Goal: Find specific page/section: Find specific page/section

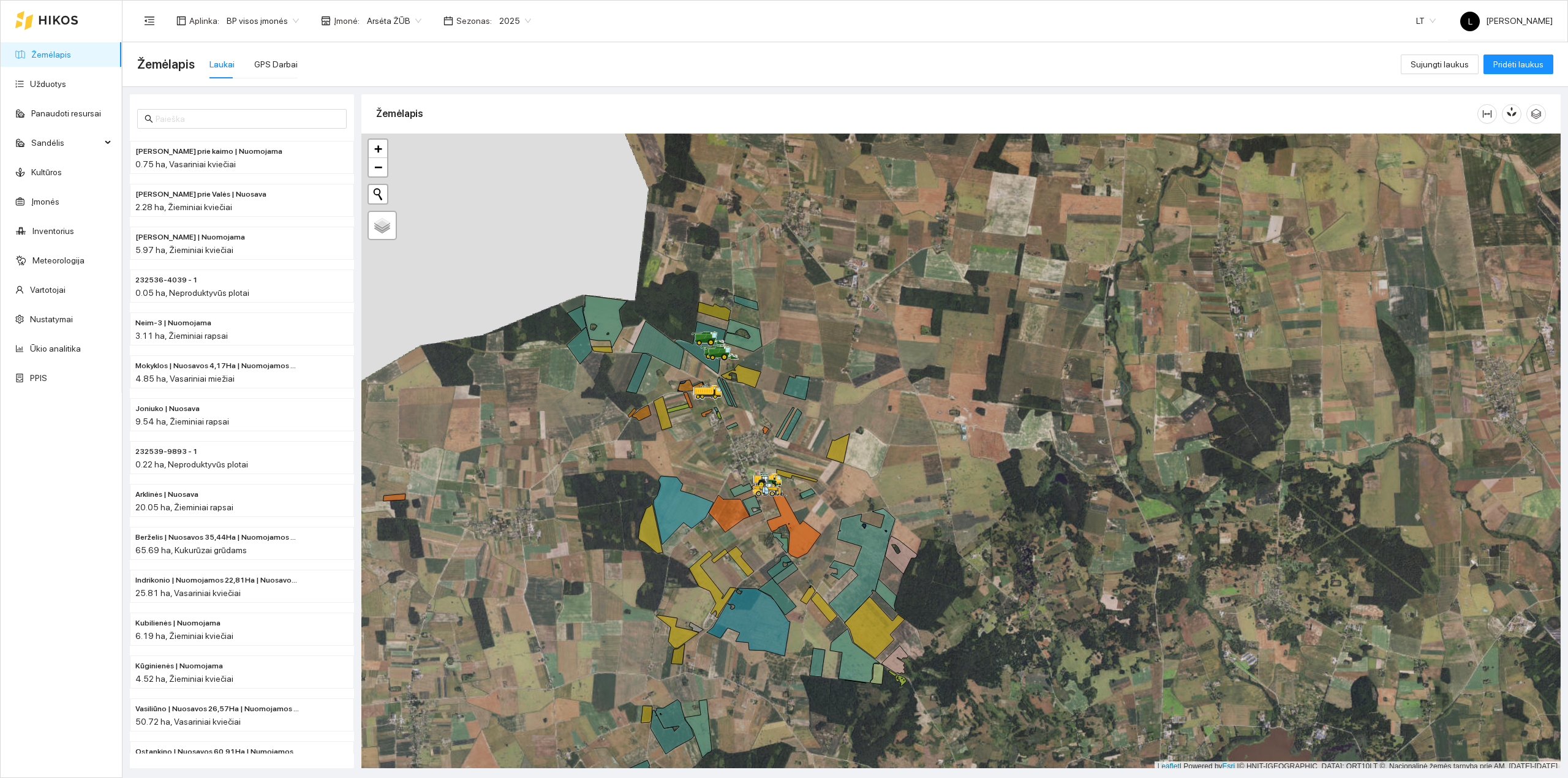
scroll to position [3, 0]
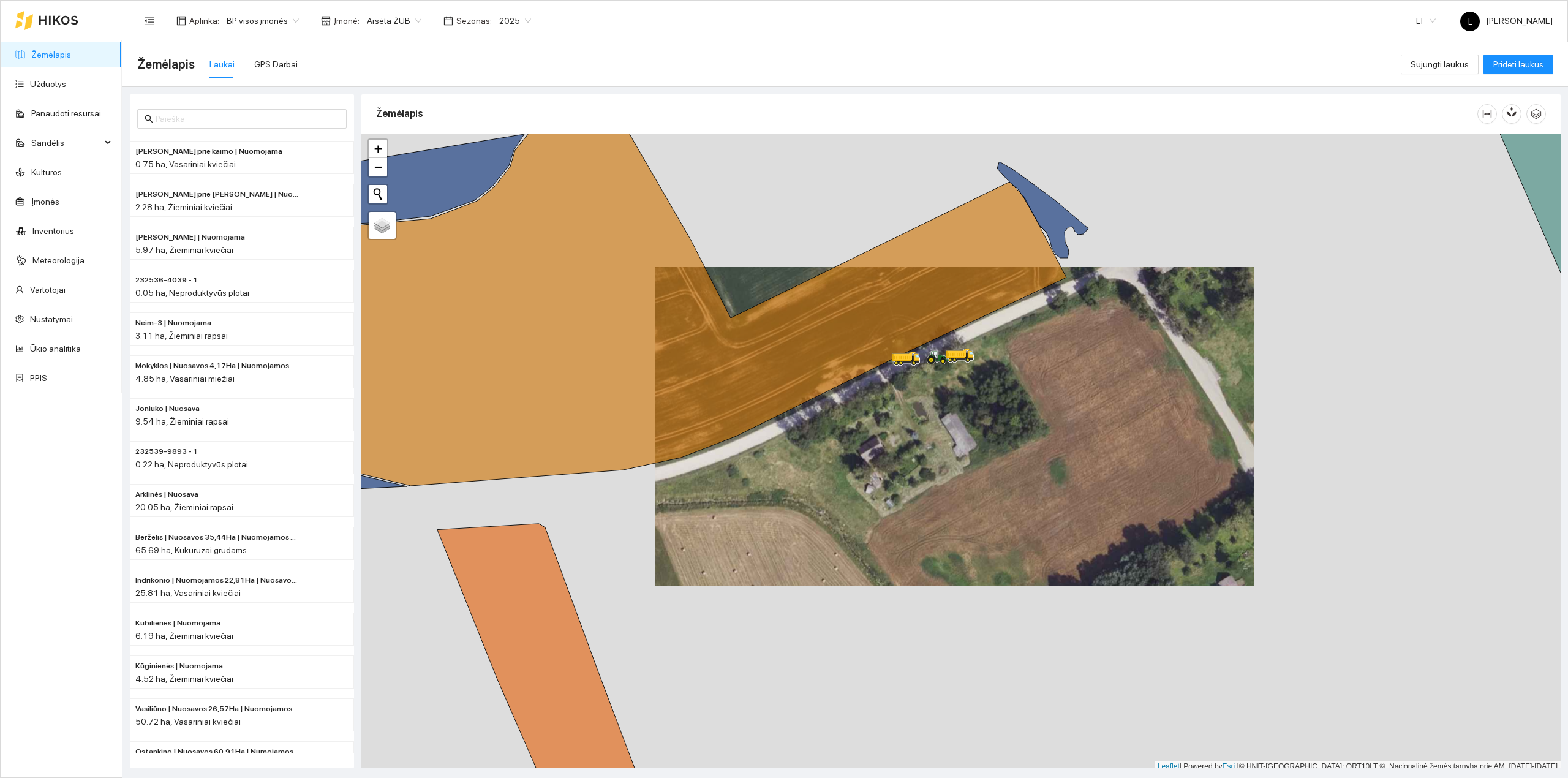
scroll to position [3, 0]
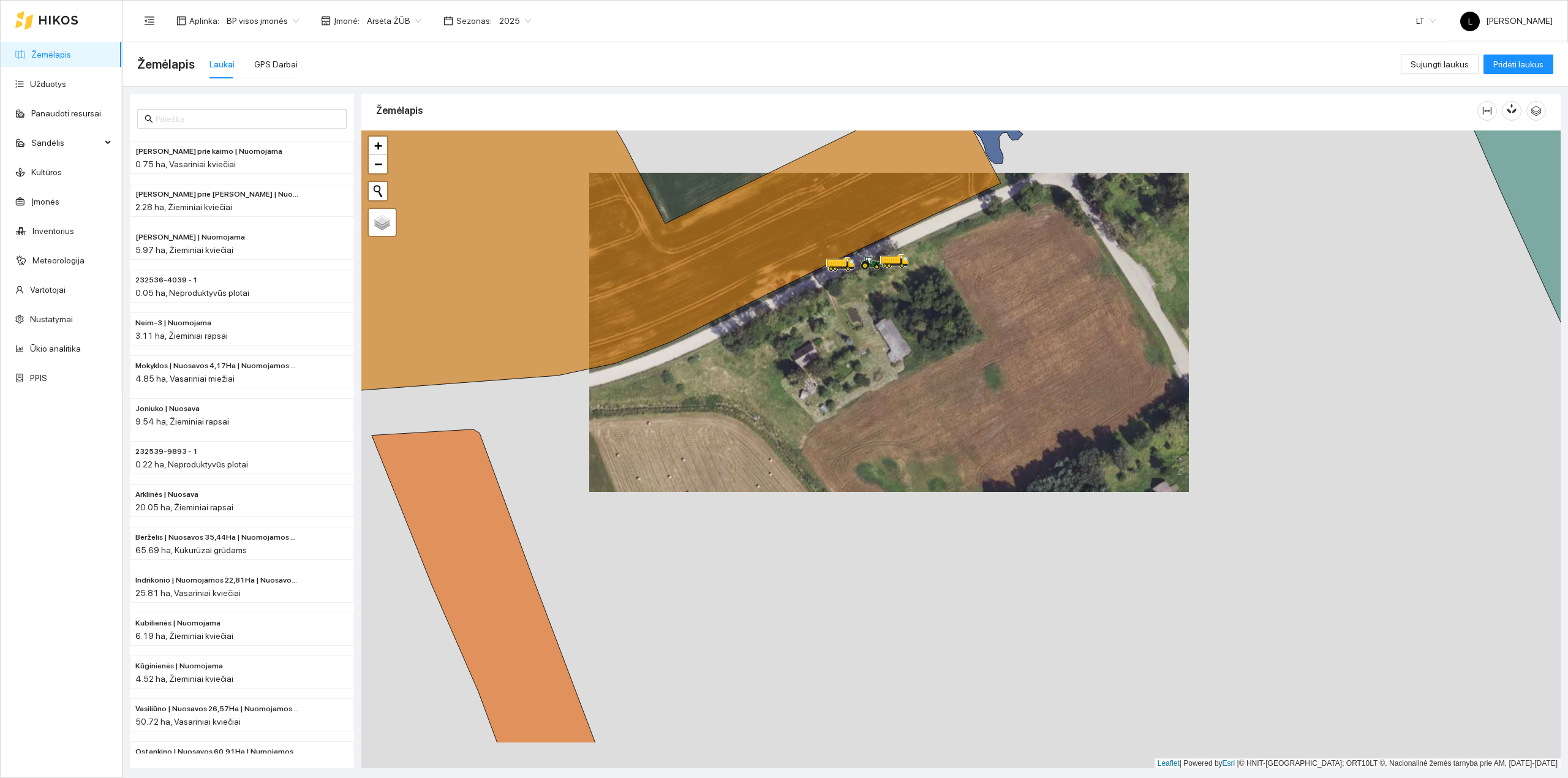
drag, startPoint x: 1009, startPoint y: 454, endPoint x: 913, endPoint y: 368, distance: 128.9
click at [914, 368] on div at bounding box center [961, 449] width 1199 height 639
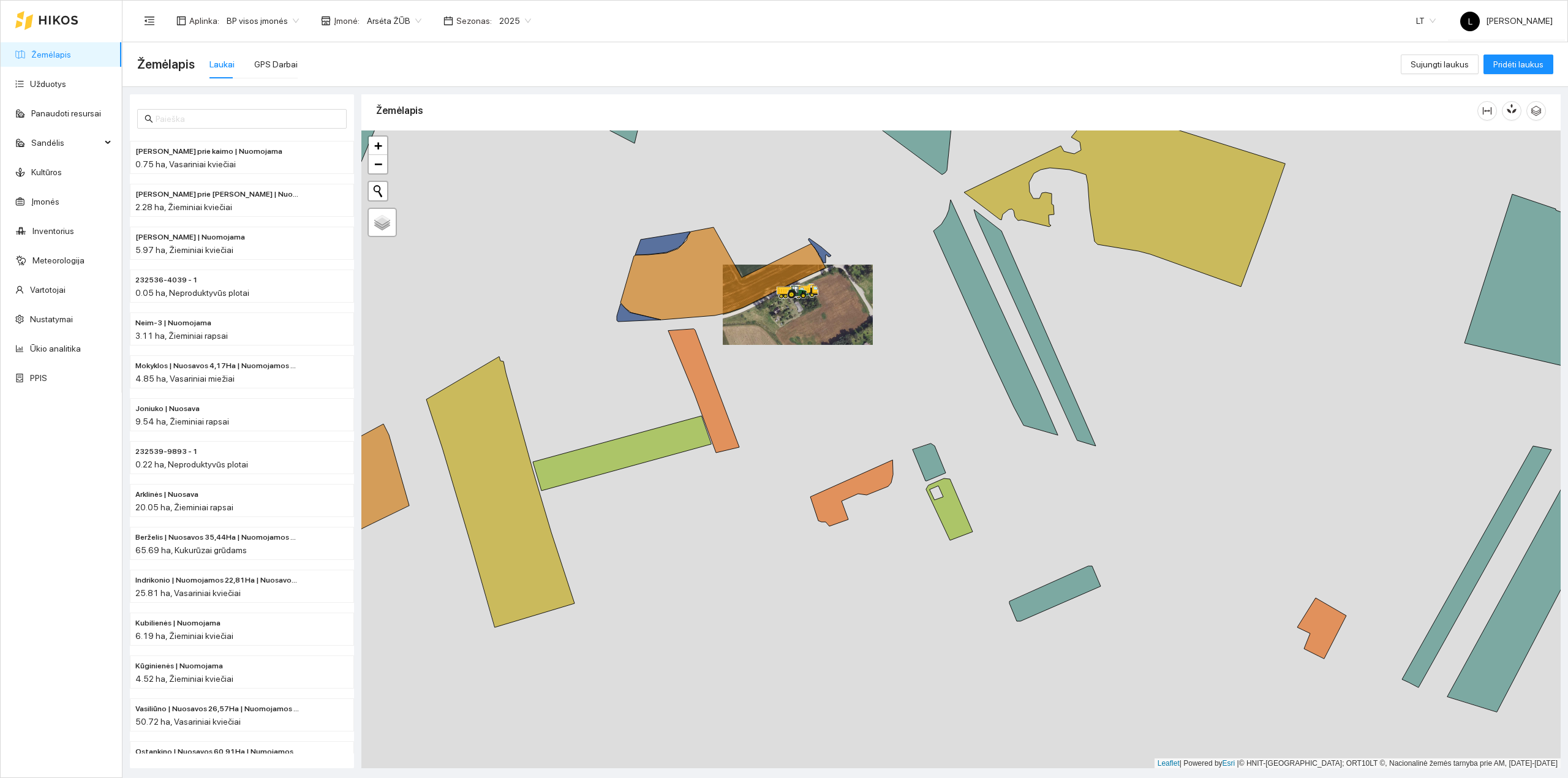
drag, startPoint x: 969, startPoint y: 455, endPoint x: 847, endPoint y: 407, distance: 131.1
click at [850, 407] on div at bounding box center [961, 449] width 1199 height 639
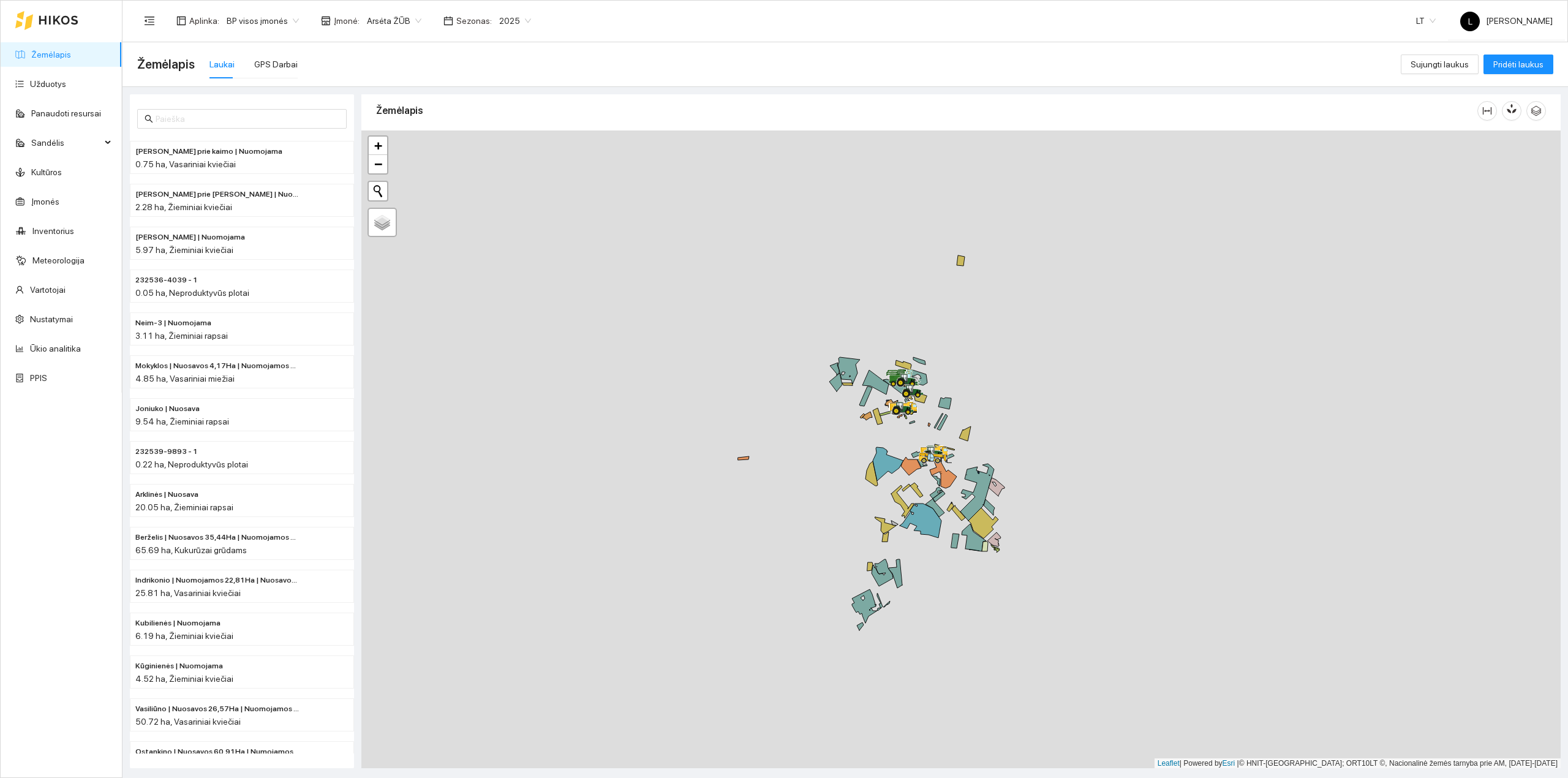
drag, startPoint x: 956, startPoint y: 498, endPoint x: 902, endPoint y: 256, distance: 248.0
click at [902, 256] on div at bounding box center [961, 449] width 1199 height 639
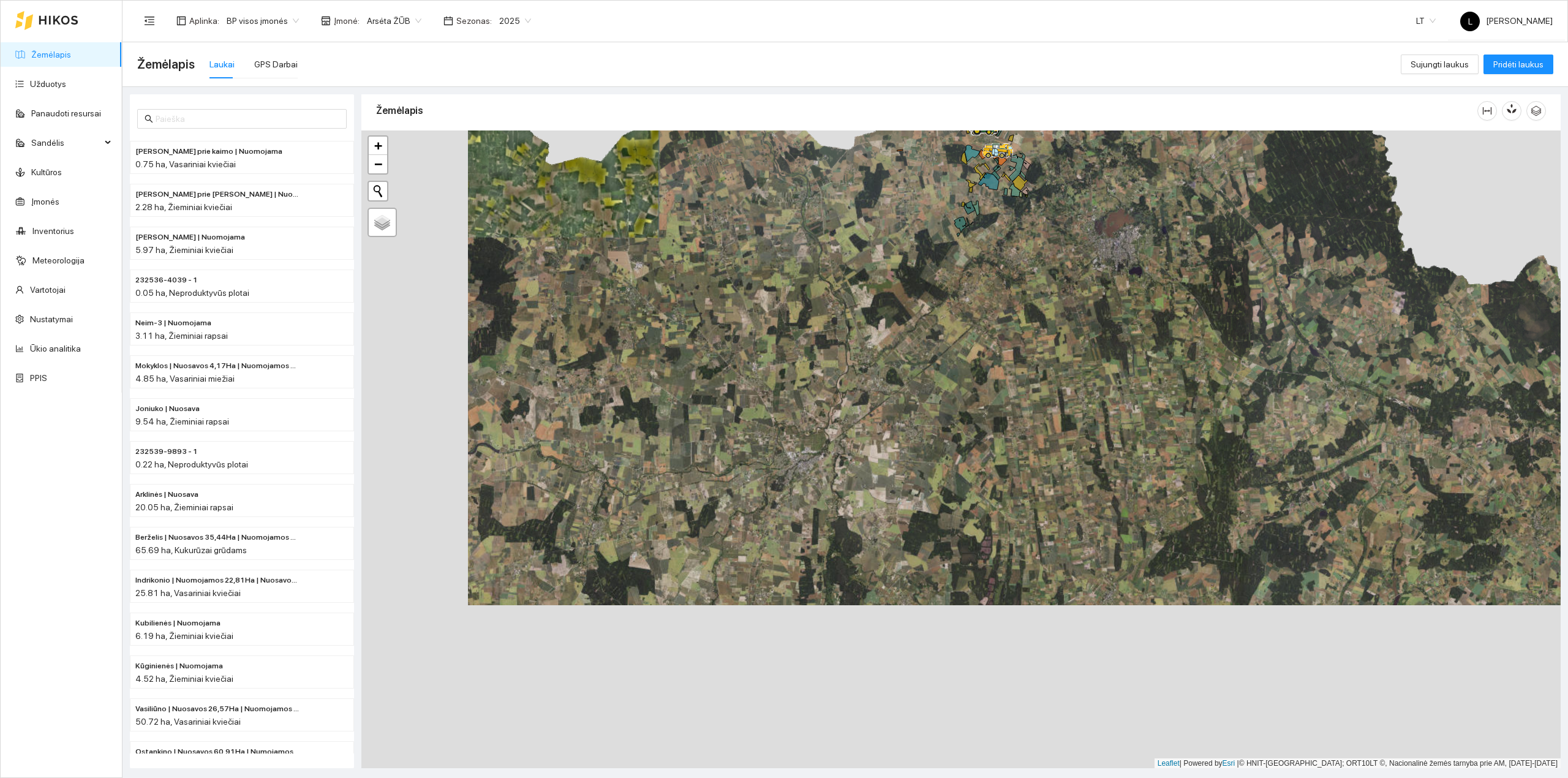
drag, startPoint x: 897, startPoint y: 452, endPoint x: 922, endPoint y: 412, distance: 47.2
click at [922, 412] on div at bounding box center [961, 449] width 1199 height 639
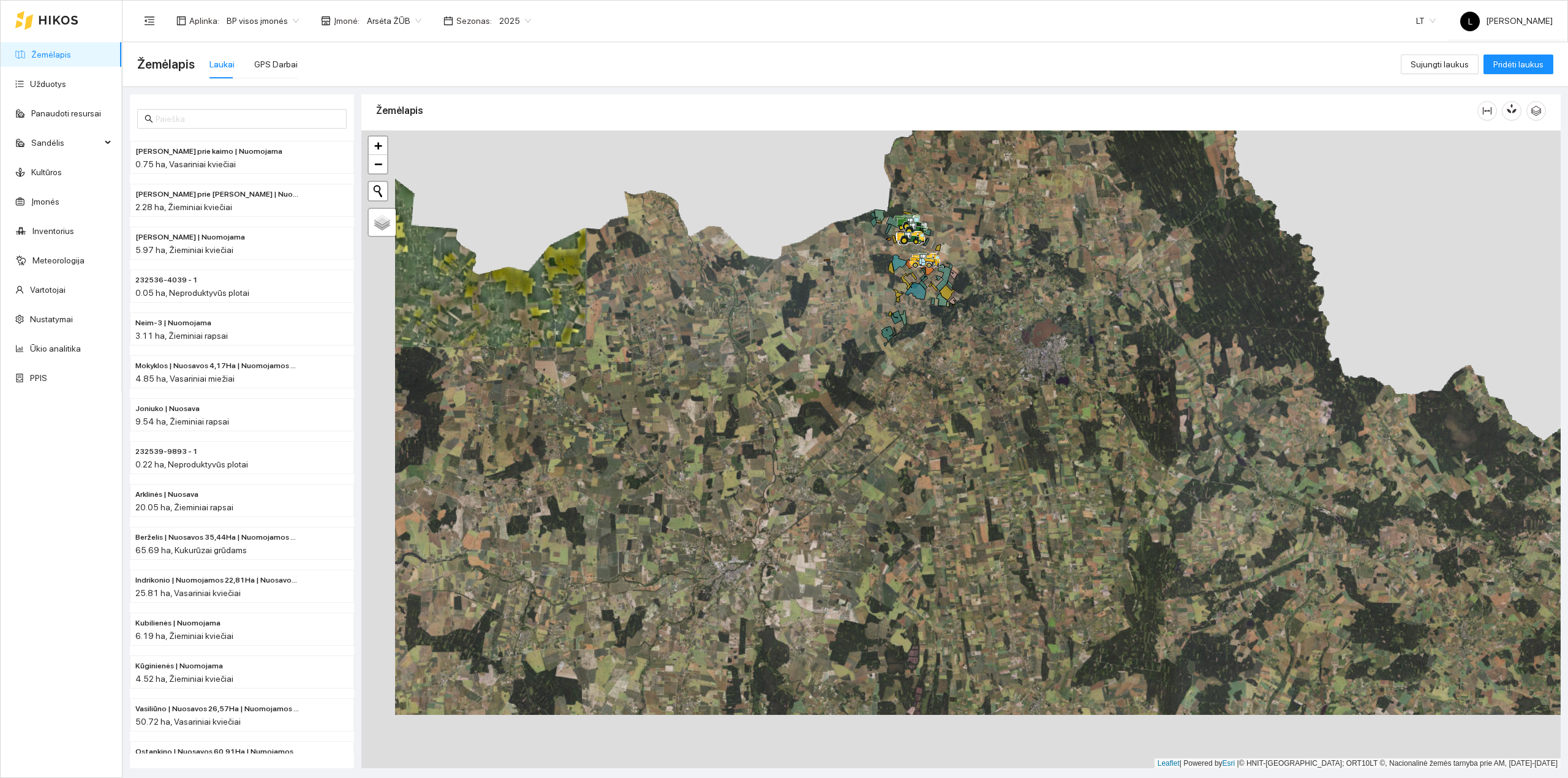
drag, startPoint x: 939, startPoint y: 365, endPoint x: 874, endPoint y: 456, distance: 111.8
click at [874, 456] on div at bounding box center [961, 449] width 1199 height 639
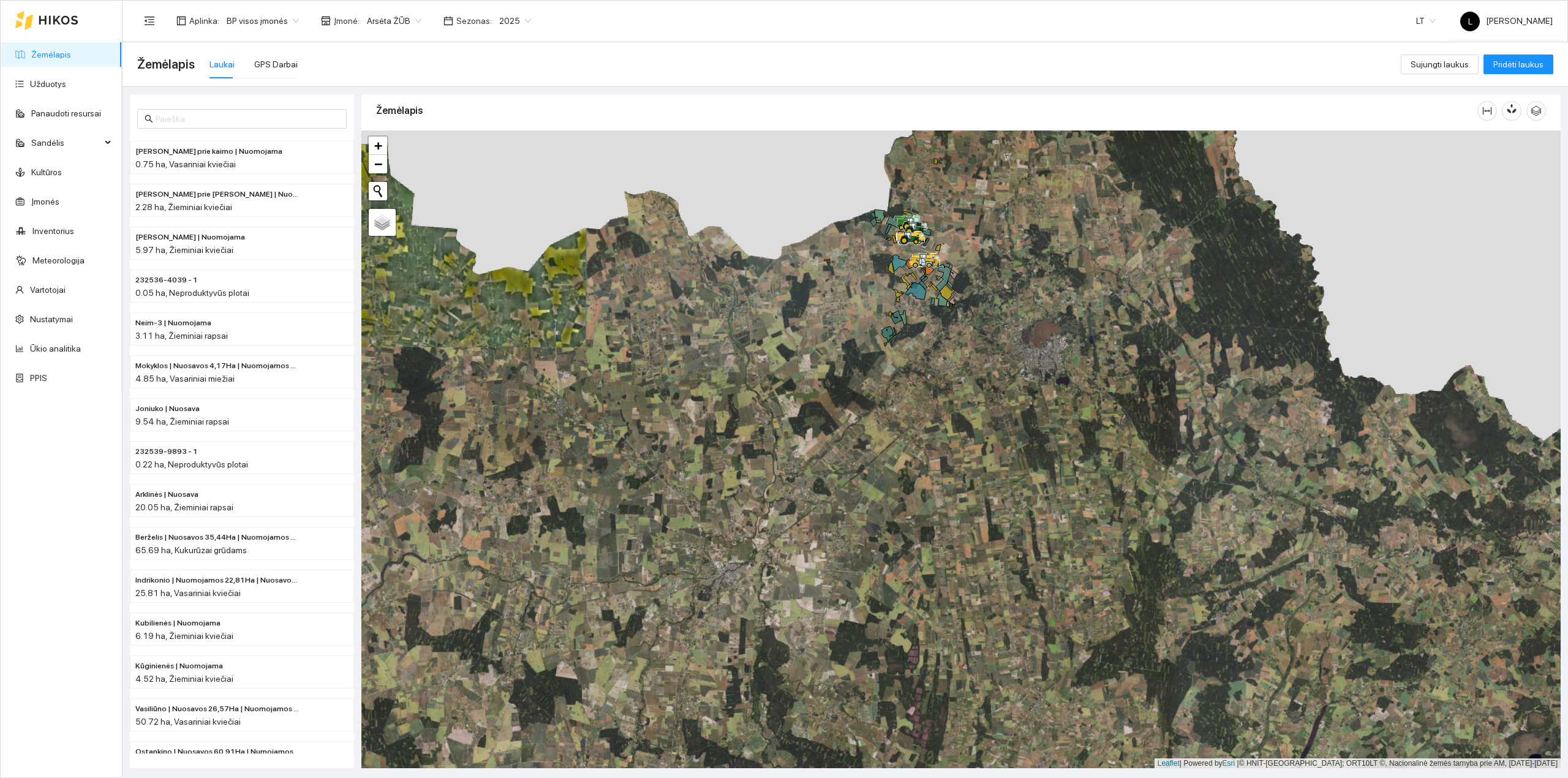
click at [405, 24] on span "Arsėta ŽŪB" at bounding box center [394, 21] width 54 height 19
click at [405, 85] on div "Mūšos aruodai KOOP" at bounding box center [426, 84] width 129 height 13
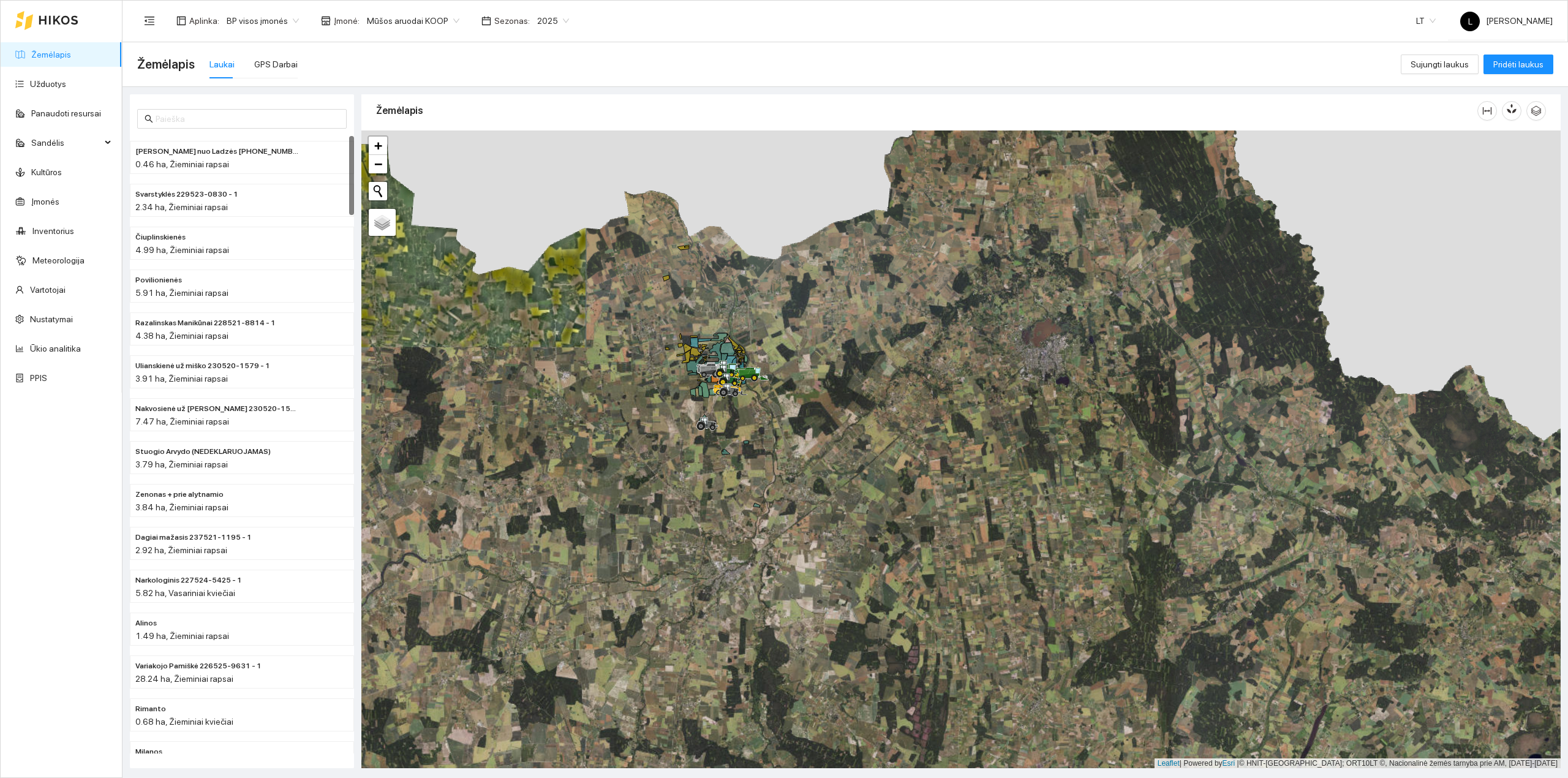
click at [414, 25] on span "Mūšos aruodai KOOP" at bounding box center [413, 21] width 93 height 19
click at [416, 52] on div "Visos" at bounding box center [426, 45] width 129 height 13
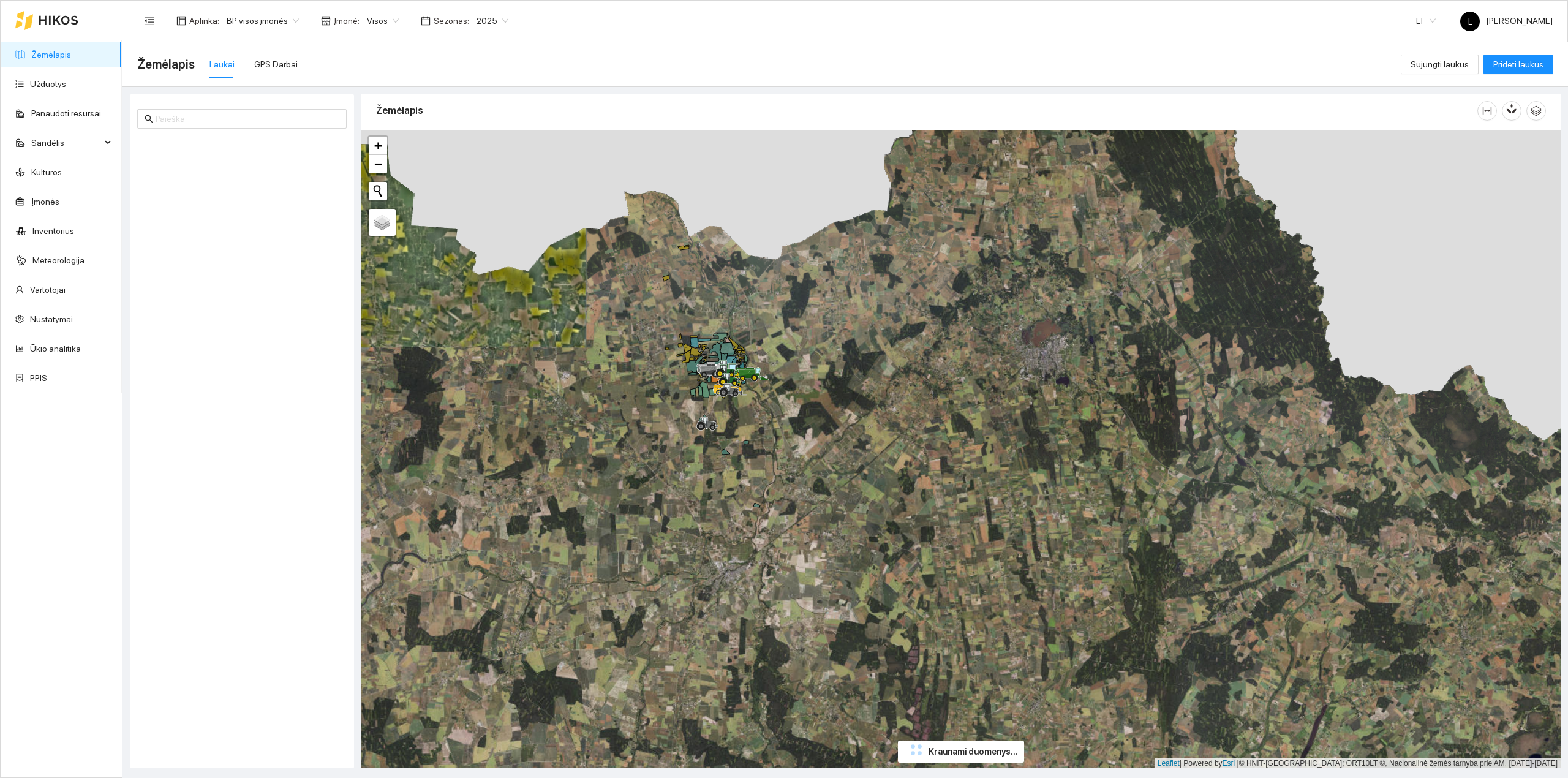
click at [388, 19] on span "Visos" at bounding box center [383, 21] width 32 height 19
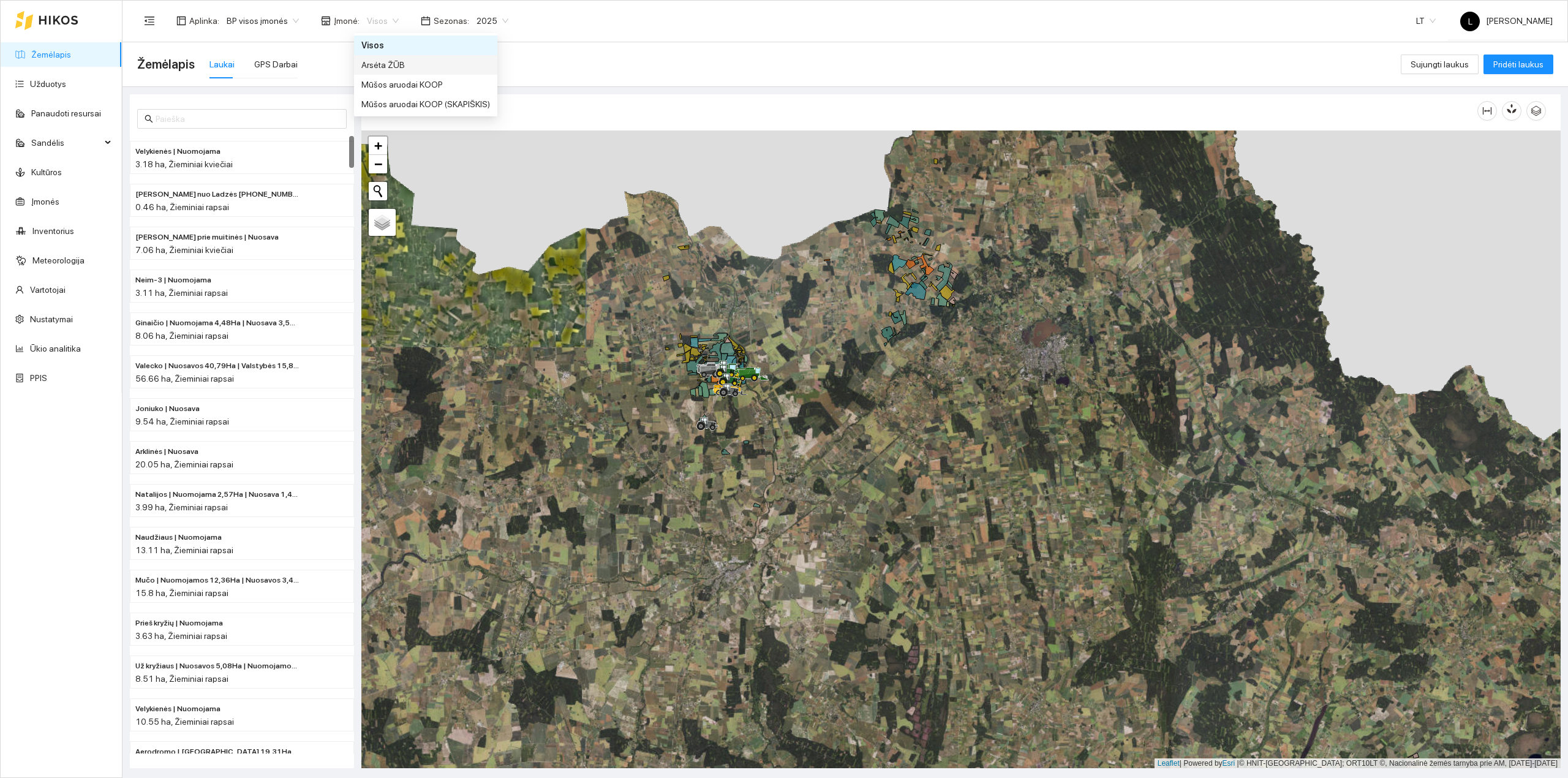
click at [400, 63] on div "Arsėta ŽŪB" at bounding box center [426, 64] width 129 height 13
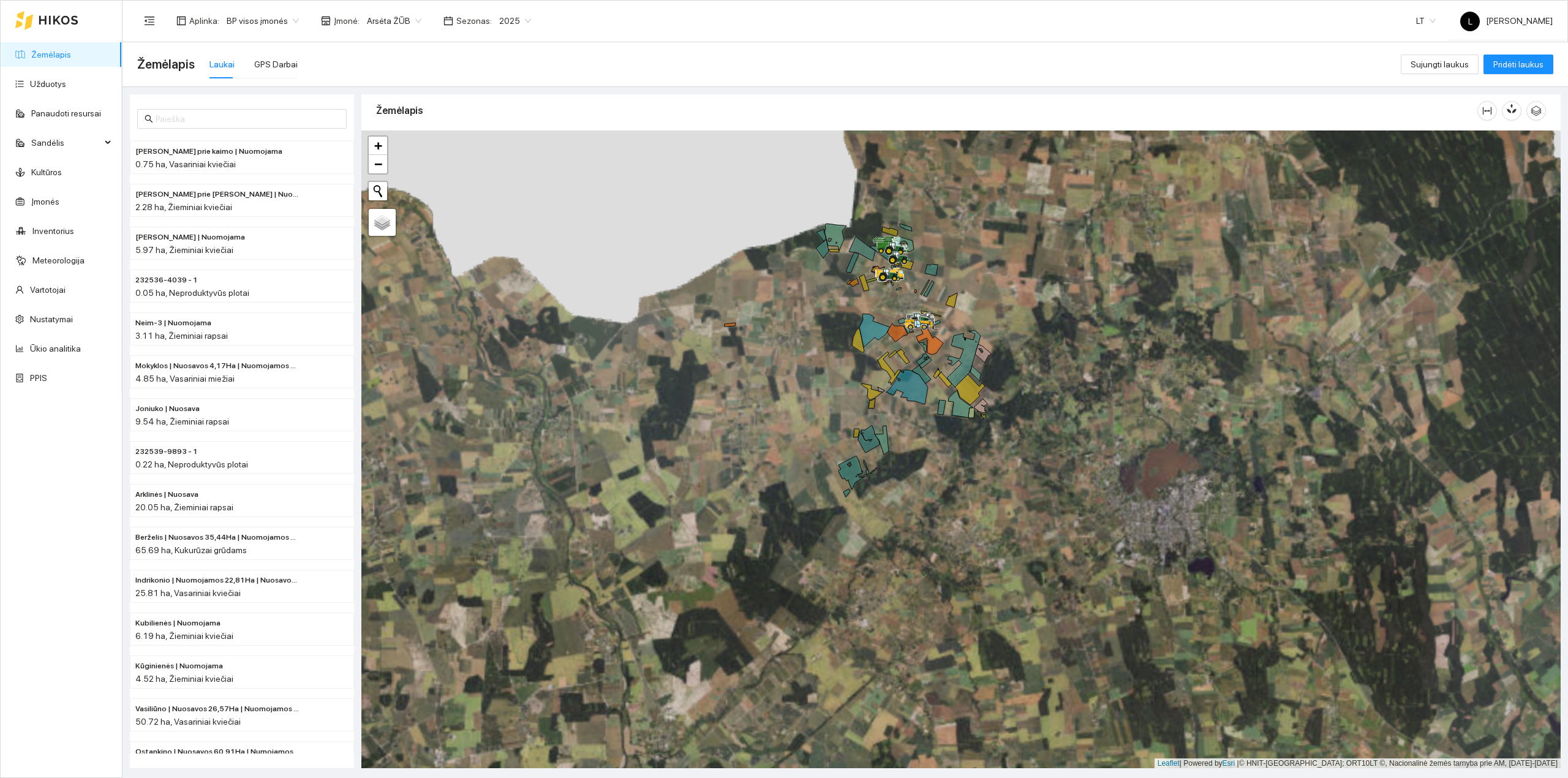
drag, startPoint x: 929, startPoint y: 276, endPoint x: 920, endPoint y: 350, distance: 74.5
click at [920, 350] on div at bounding box center [961, 449] width 1199 height 639
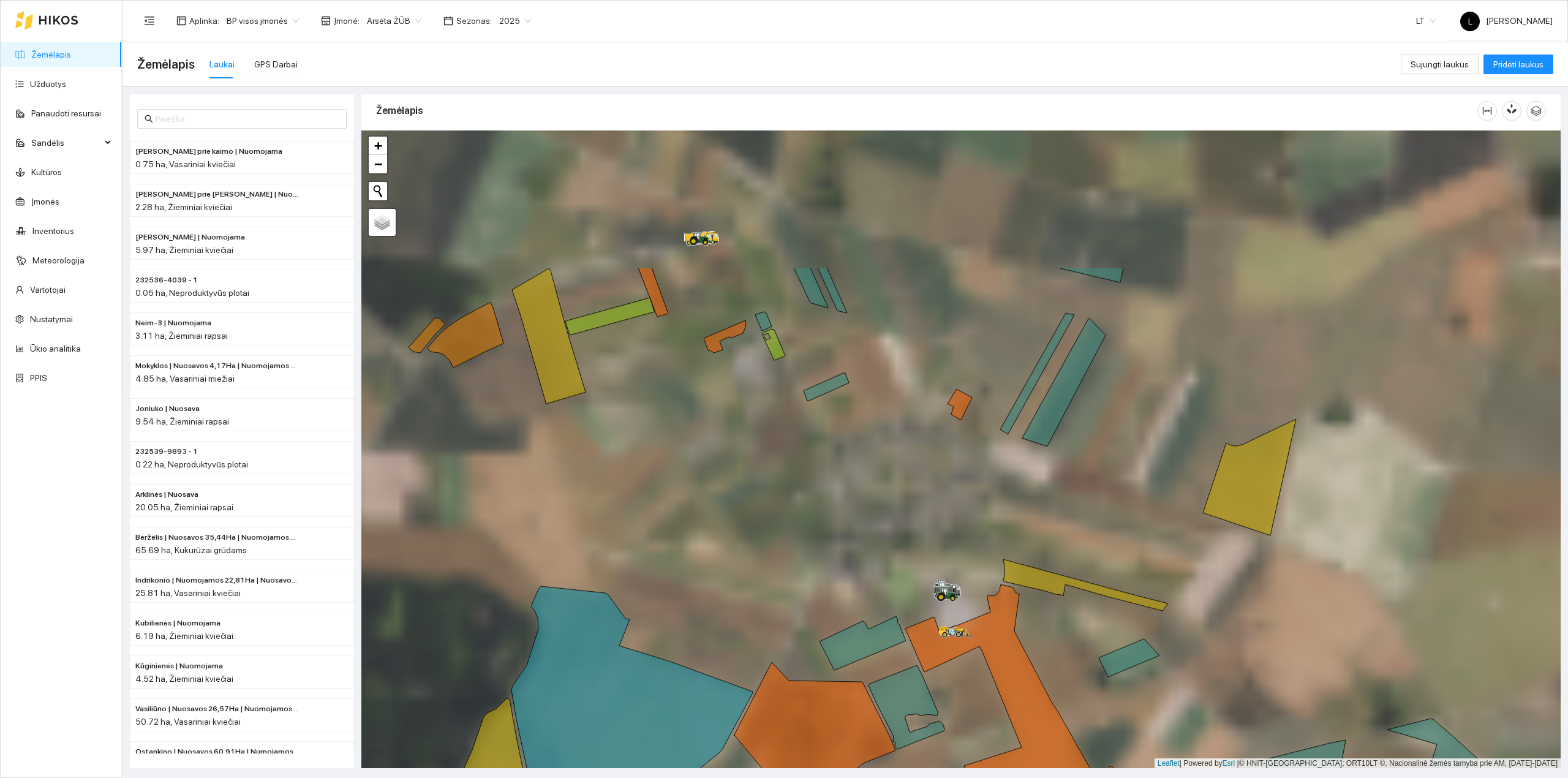
drag, startPoint x: 954, startPoint y: 515, endPoint x: 996, endPoint y: 647, distance: 138.5
click at [996, 645] on div at bounding box center [961, 449] width 1199 height 639
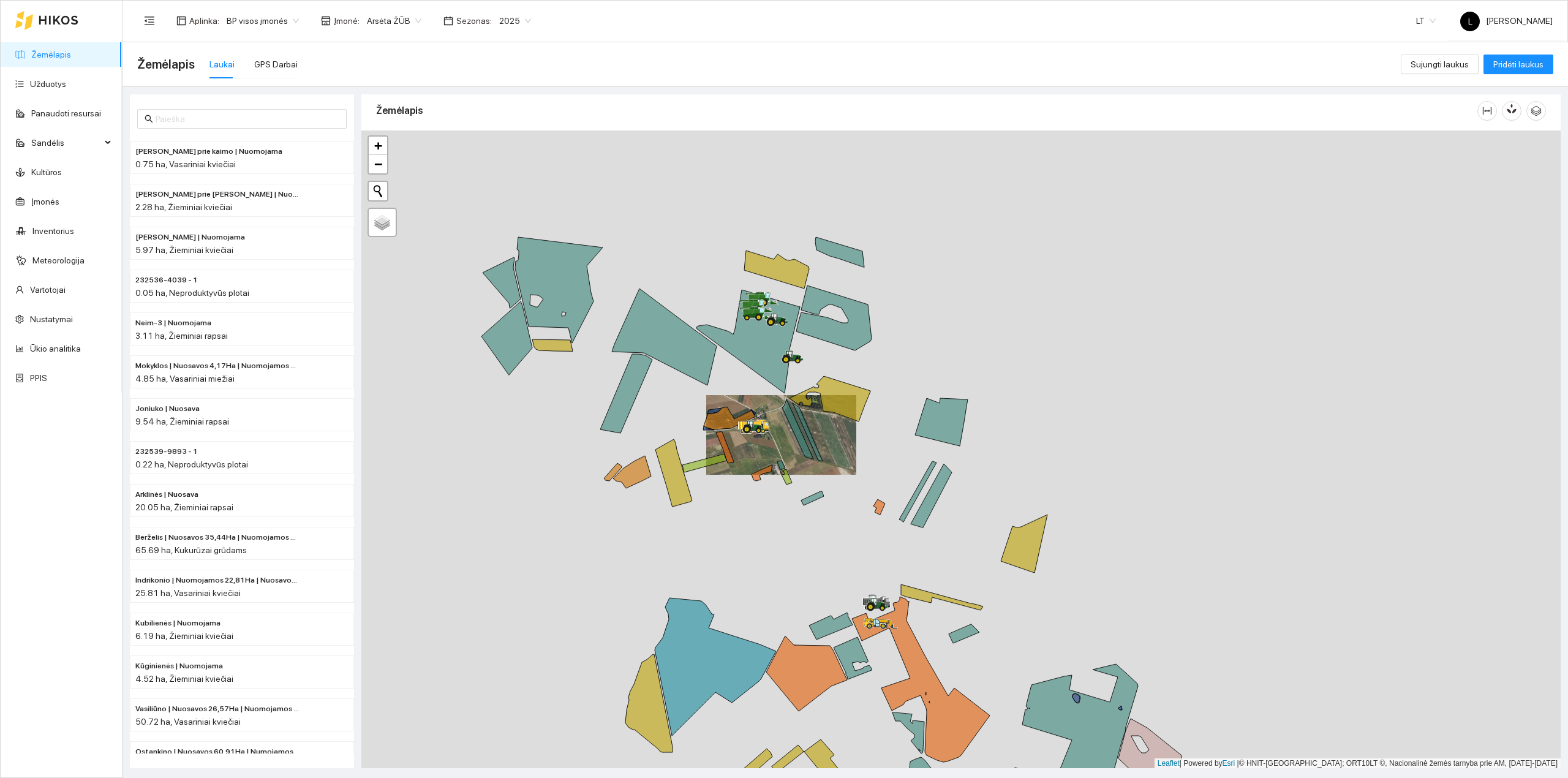
drag, startPoint x: 828, startPoint y: 430, endPoint x: 797, endPoint y: 448, distance: 35.8
click at [797, 448] on div at bounding box center [961, 449] width 1199 height 639
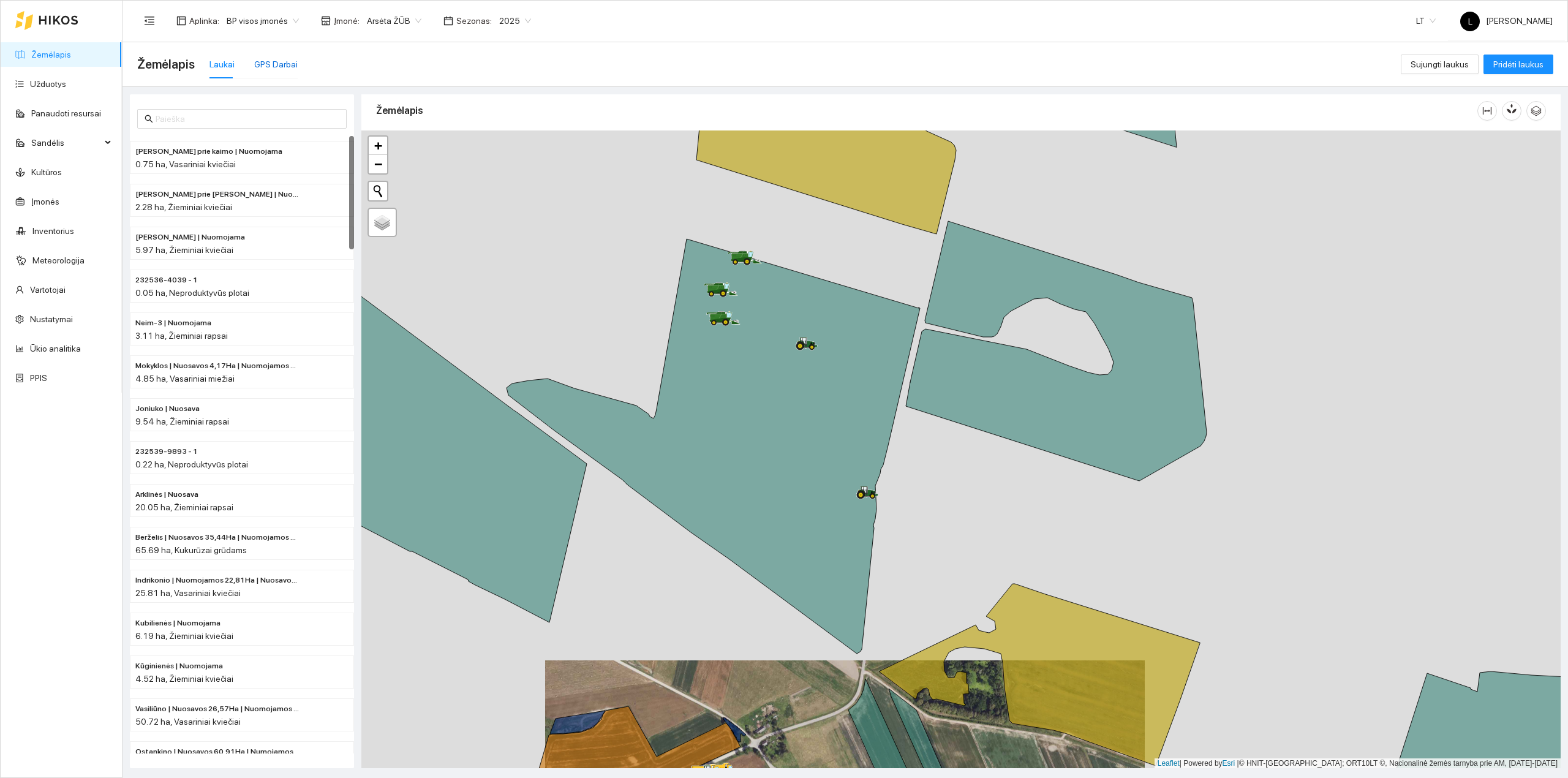
click at [285, 62] on div "GPS Darbai" at bounding box center [276, 63] width 44 height 13
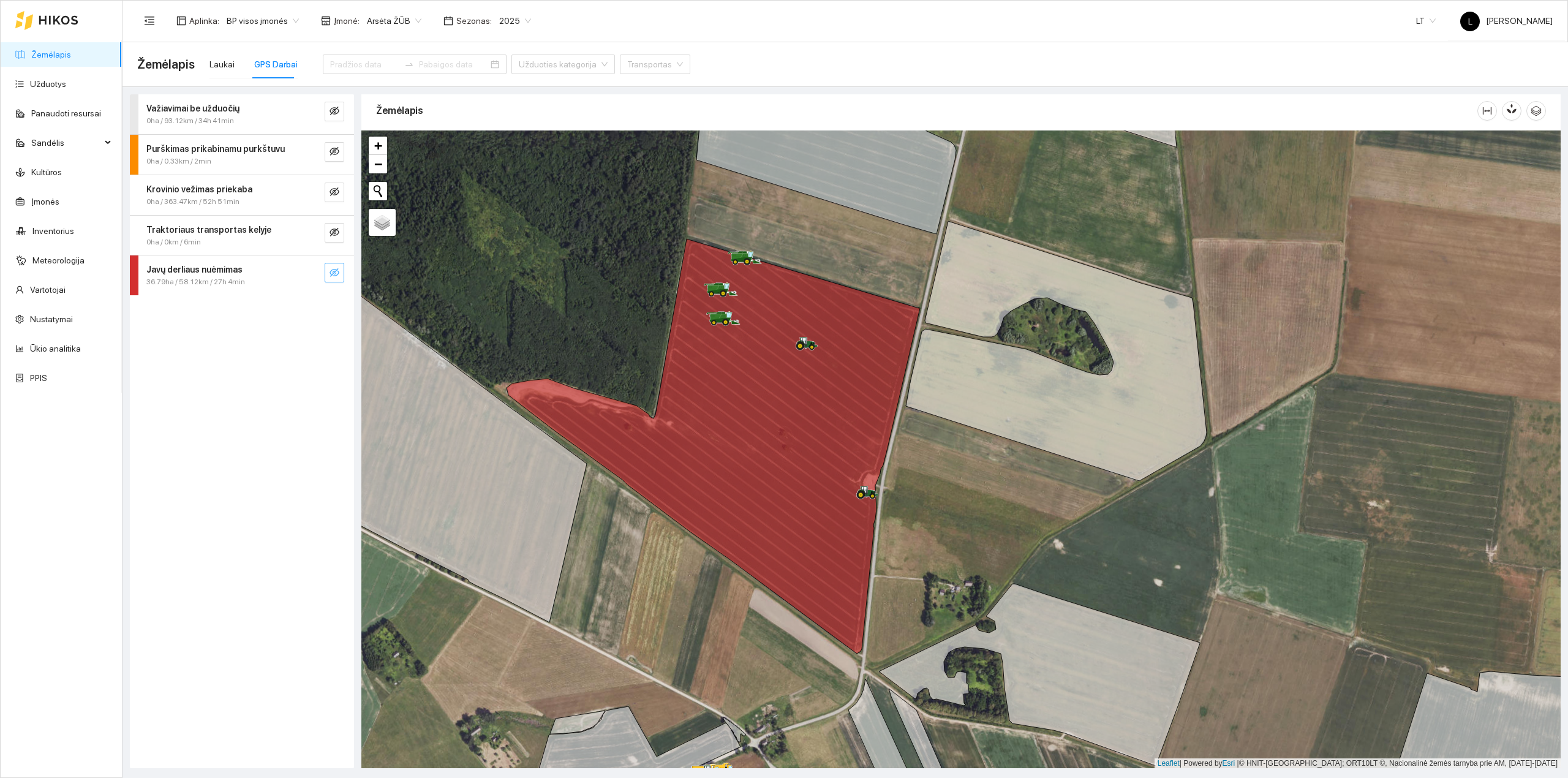
click at [342, 271] on button "button" at bounding box center [335, 272] width 20 height 20
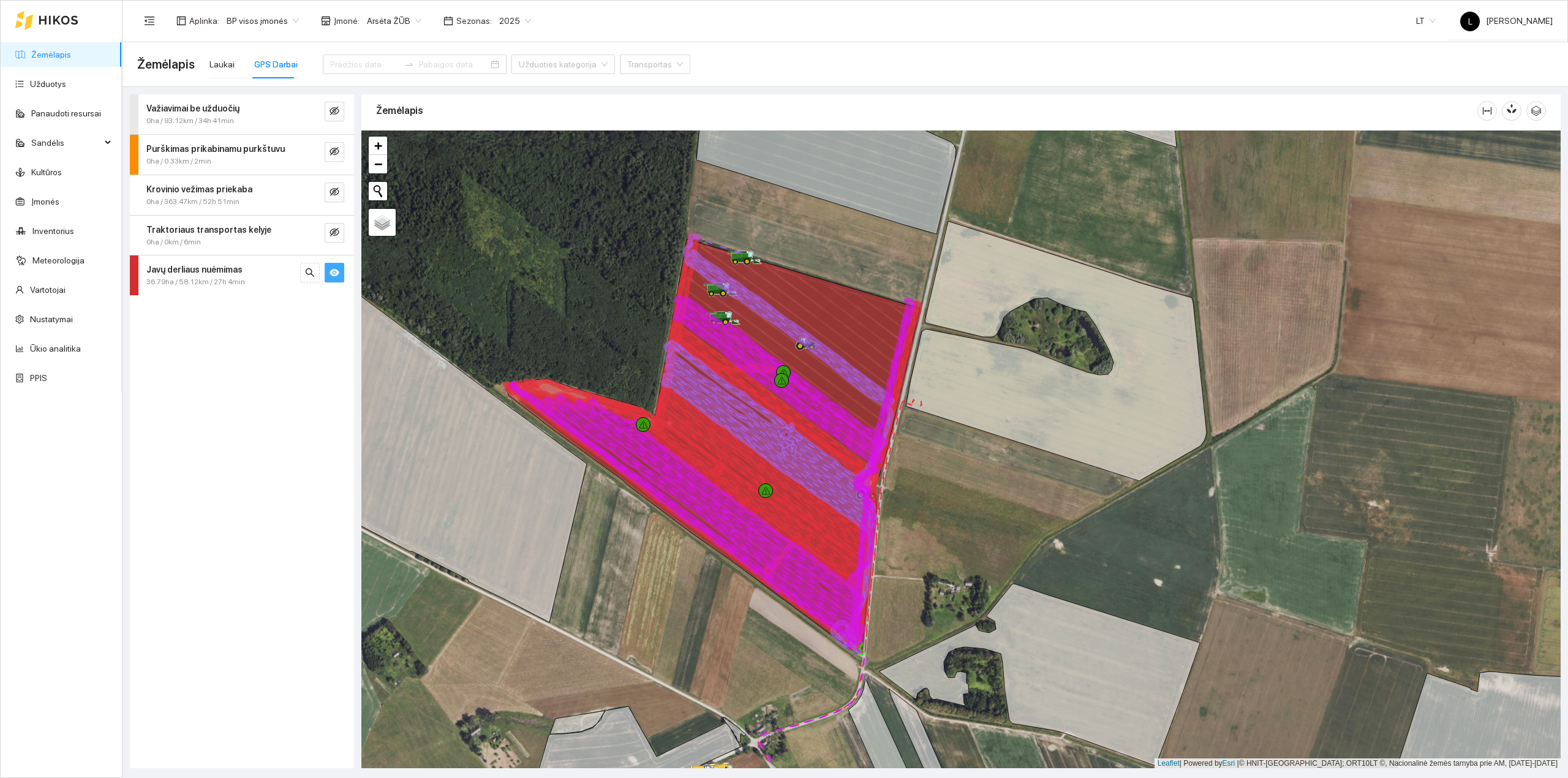
click at [334, 273] on icon "eye" at bounding box center [334, 272] width 10 height 7
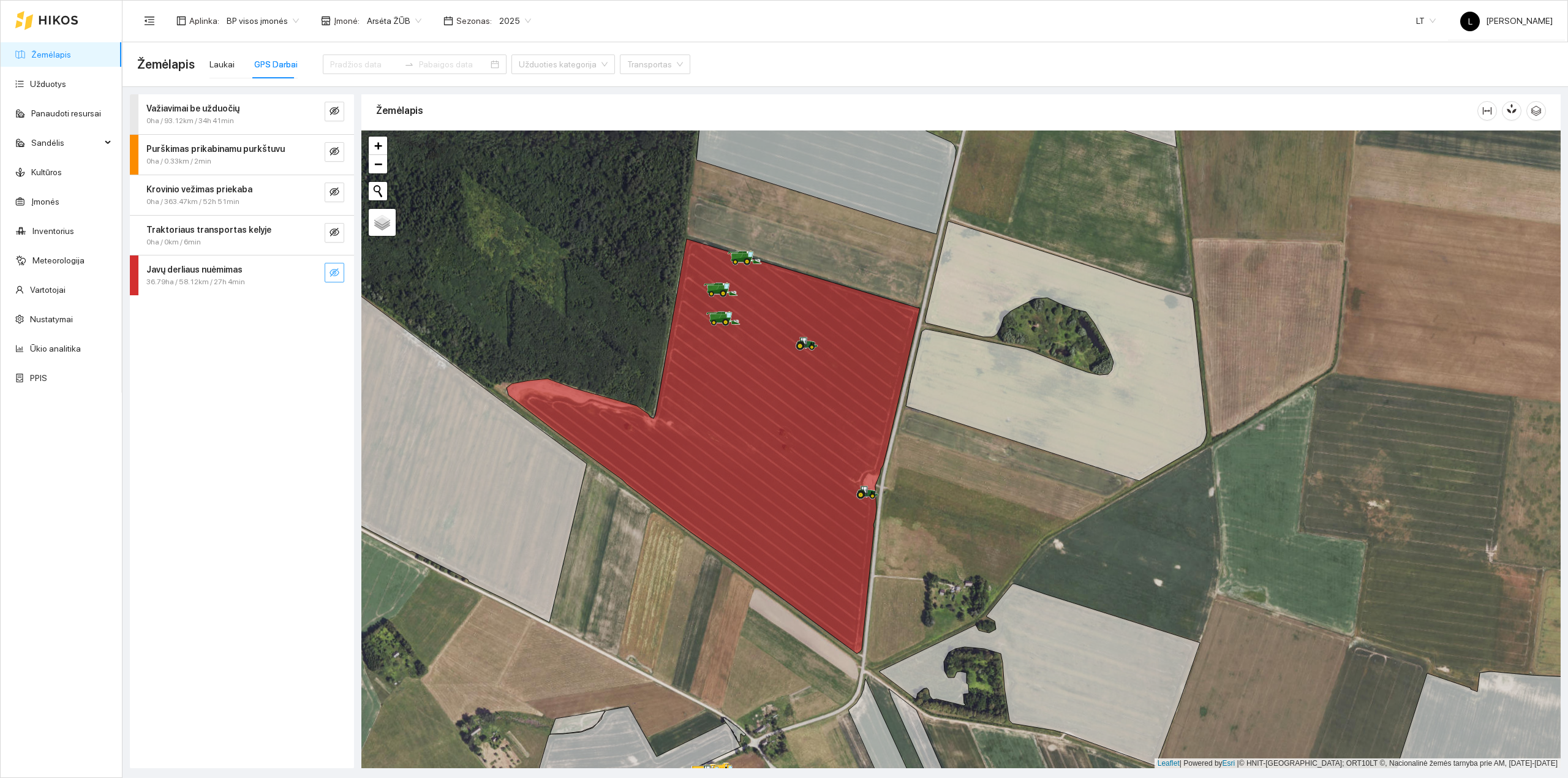
click at [38, 54] on link "Žemėlapis" at bounding box center [51, 54] width 40 height 10
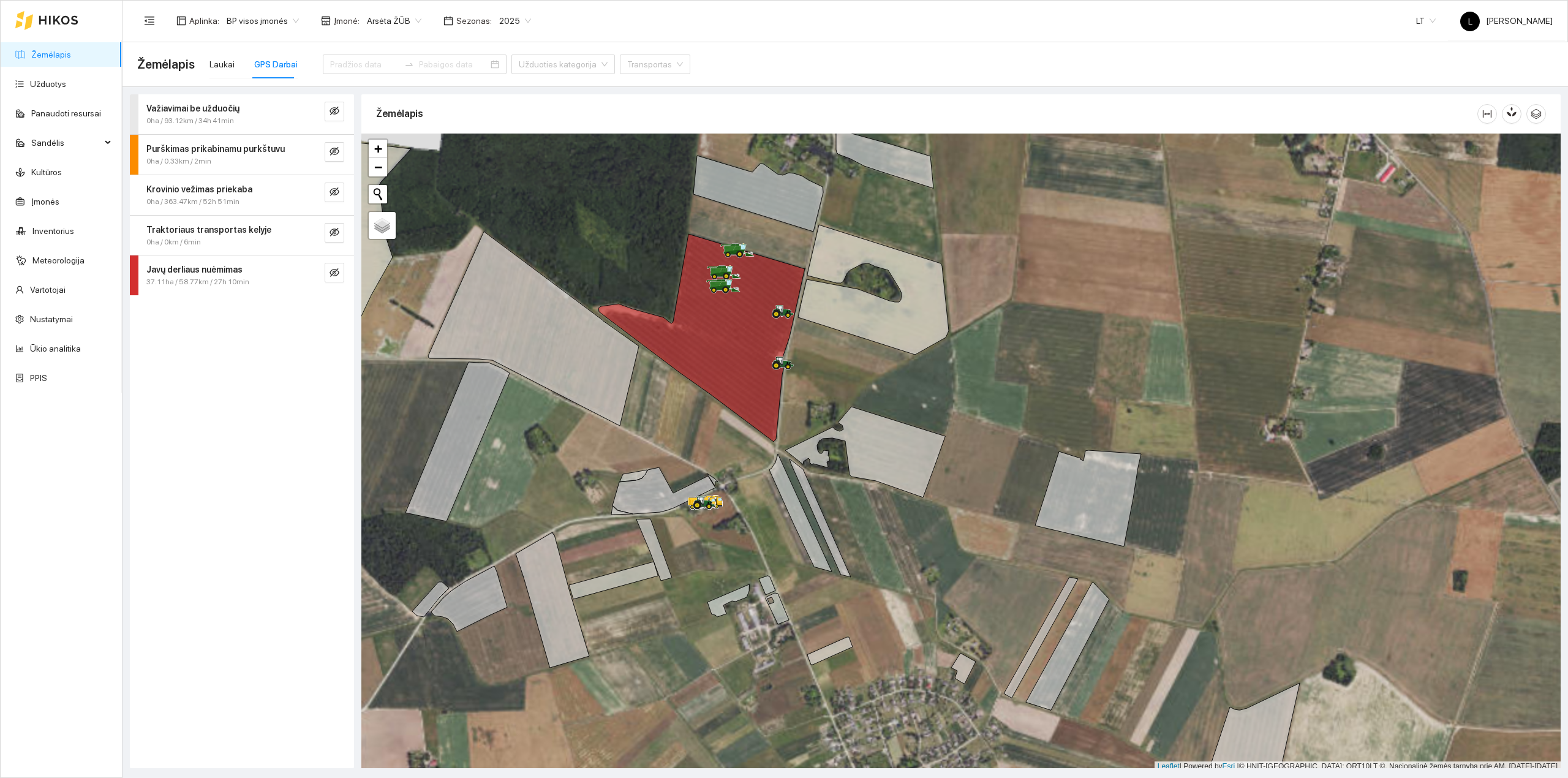
scroll to position [3, 0]
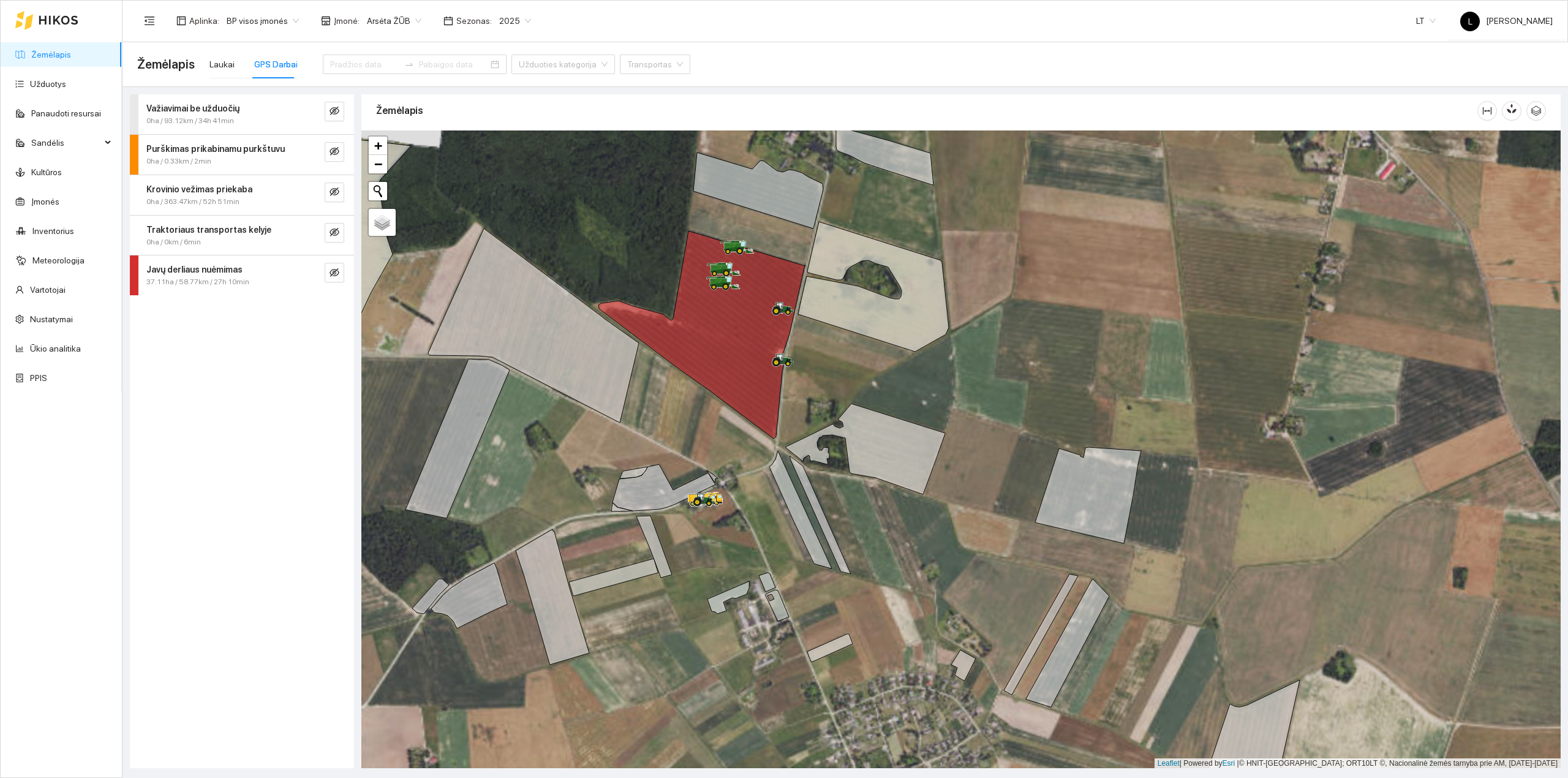
drag, startPoint x: 839, startPoint y: 503, endPoint x: 830, endPoint y: 531, distance: 29.4
click at [830, 531] on div at bounding box center [961, 449] width 1199 height 639
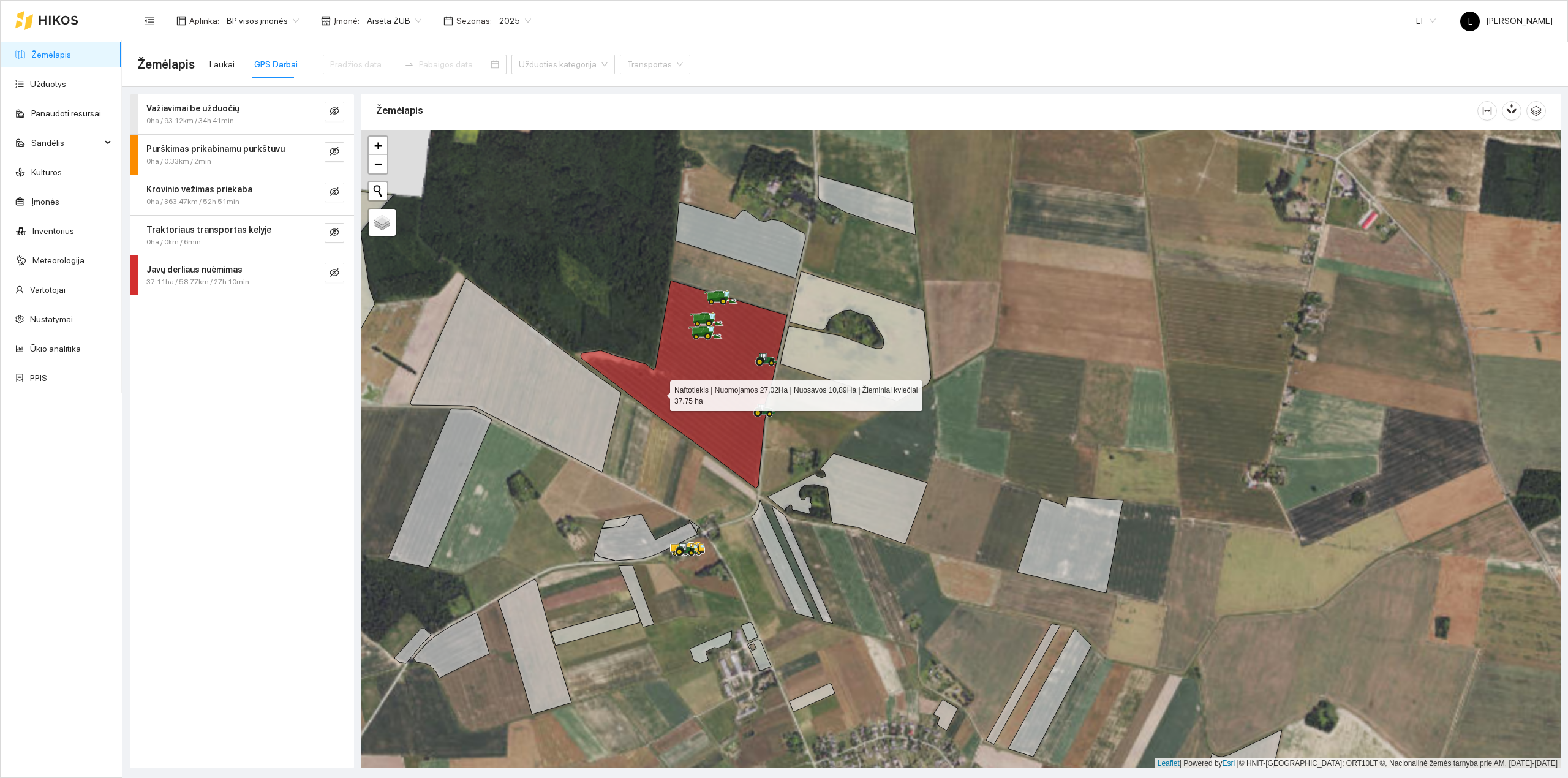
click at [665, 385] on icon at bounding box center [683, 384] width 206 height 208
click at [660, 382] on icon at bounding box center [683, 384] width 206 height 208
click at [330, 271] on icon "eye-invisible" at bounding box center [334, 272] width 10 height 10
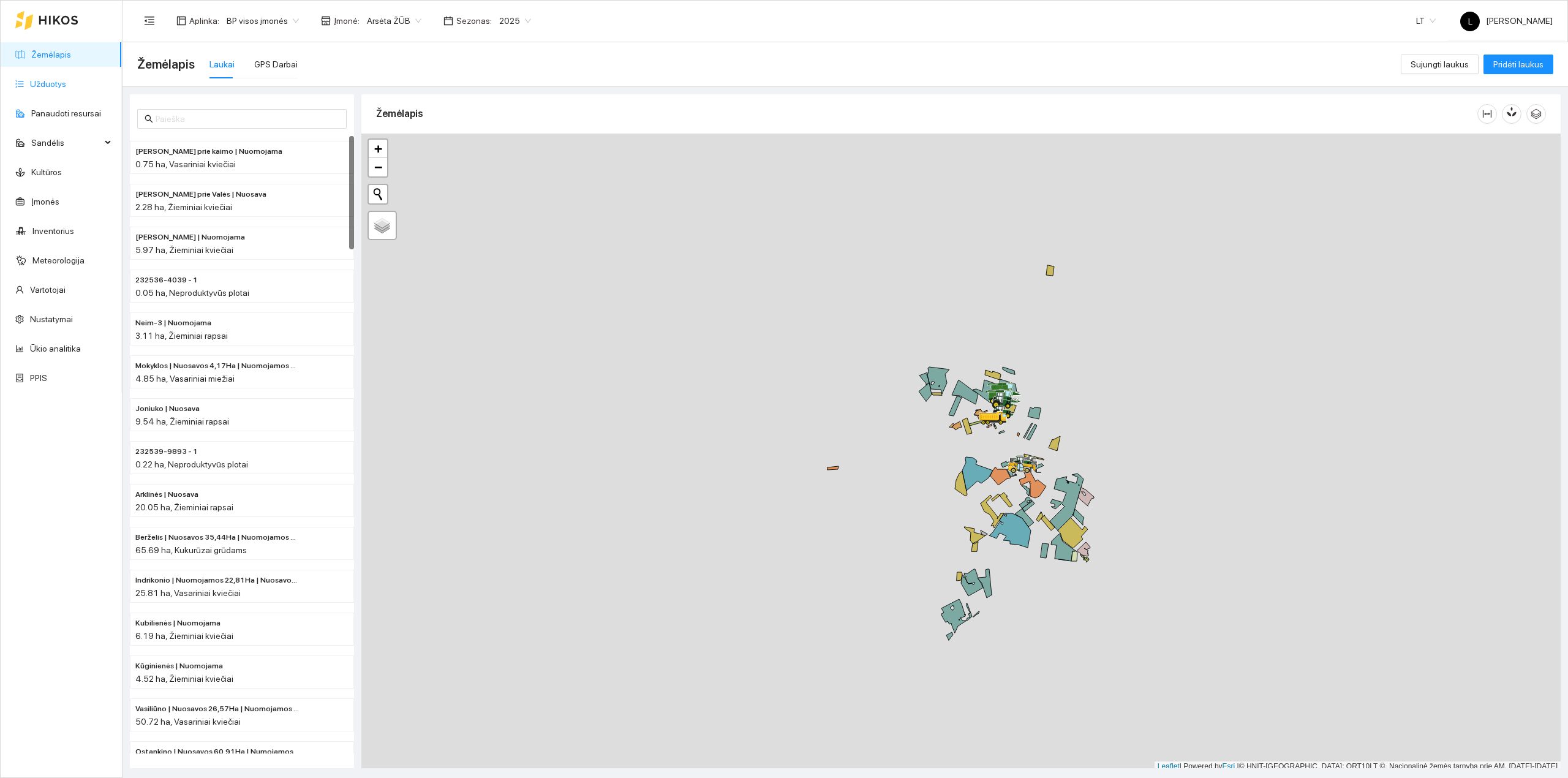
click at [55, 87] on link "Užduotys" at bounding box center [48, 83] width 36 height 10
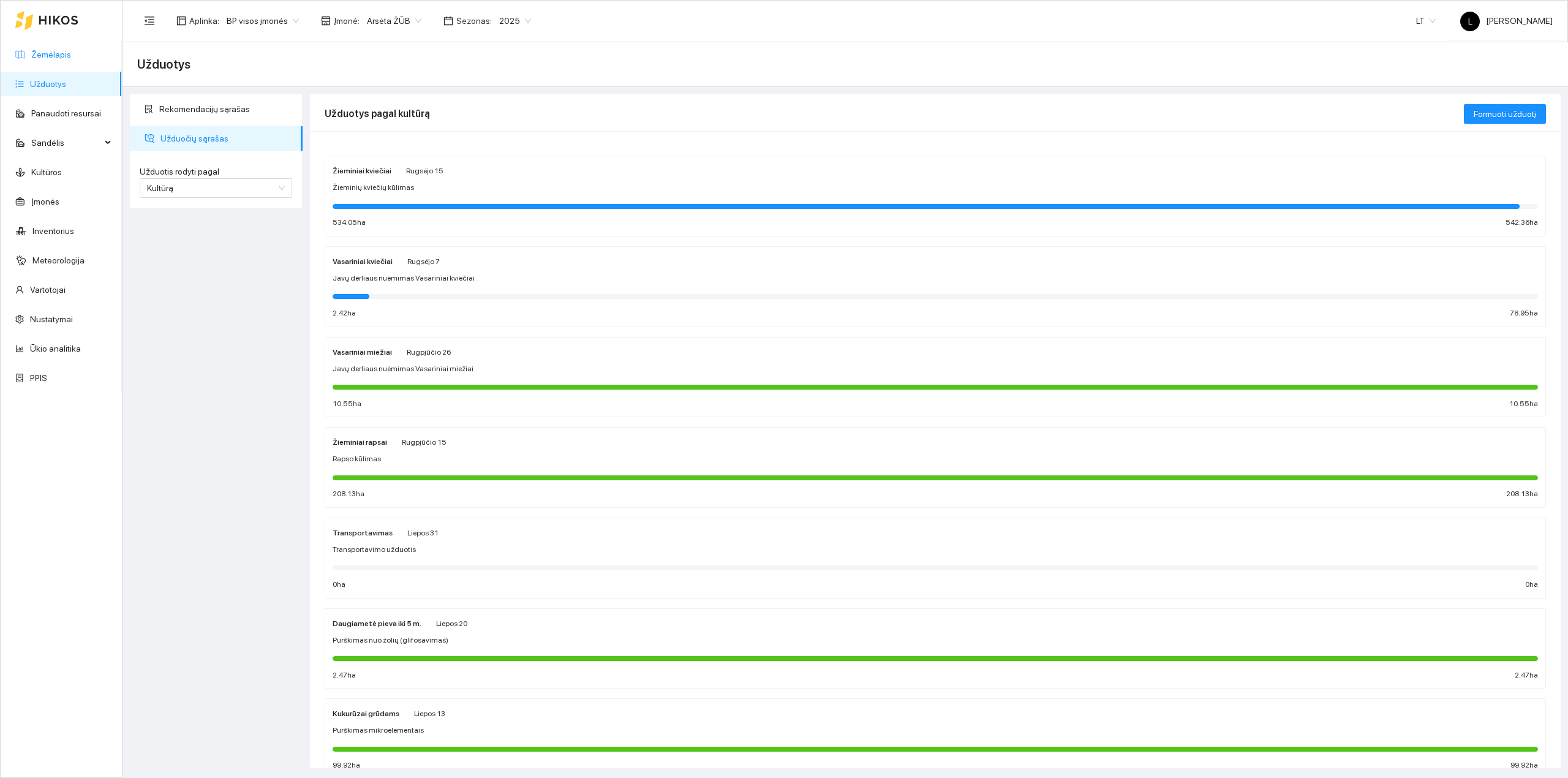
click at [43, 52] on link "Žemėlapis" at bounding box center [51, 54] width 40 height 10
